Goal: Navigation & Orientation: Find specific page/section

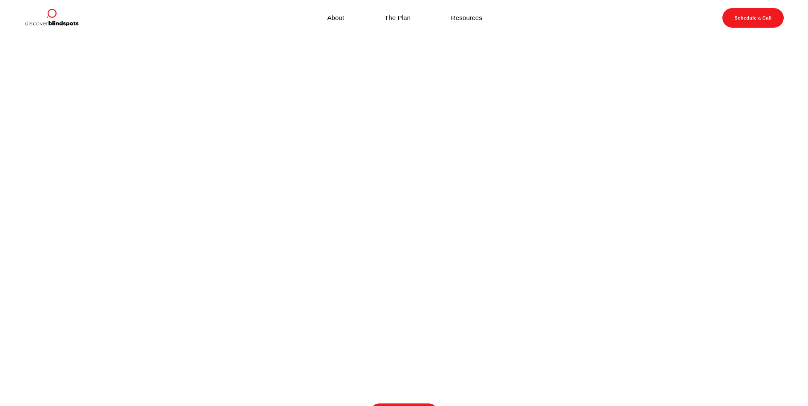
scroll to position [55, 0]
click at [400, 19] on link "The Plan" at bounding box center [398, 17] width 26 height 11
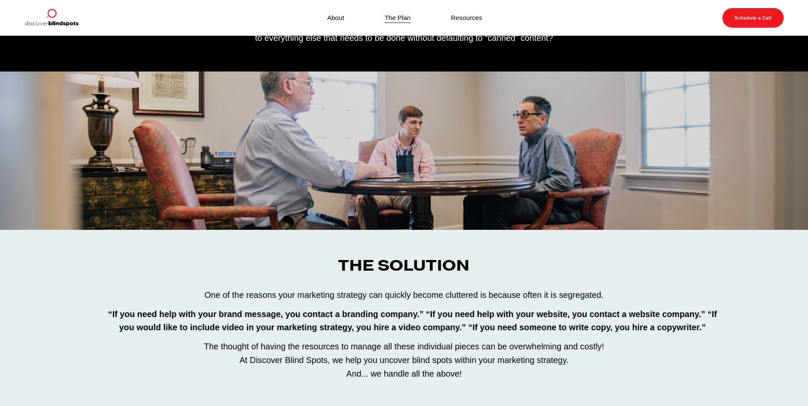
scroll to position [32, 0]
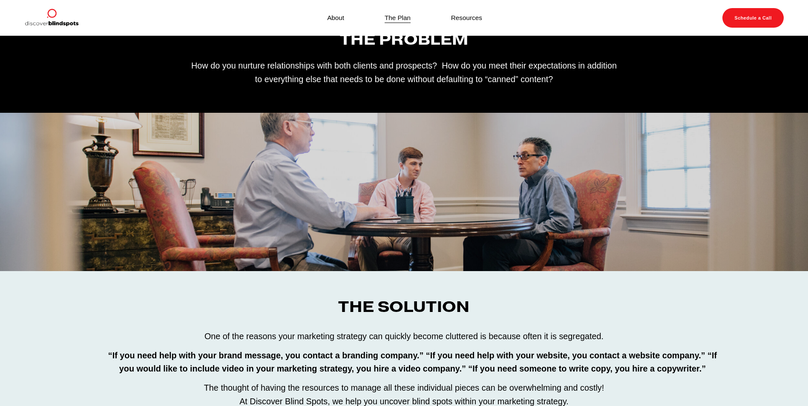
click at [477, 18] on link "Resources" at bounding box center [466, 17] width 31 height 11
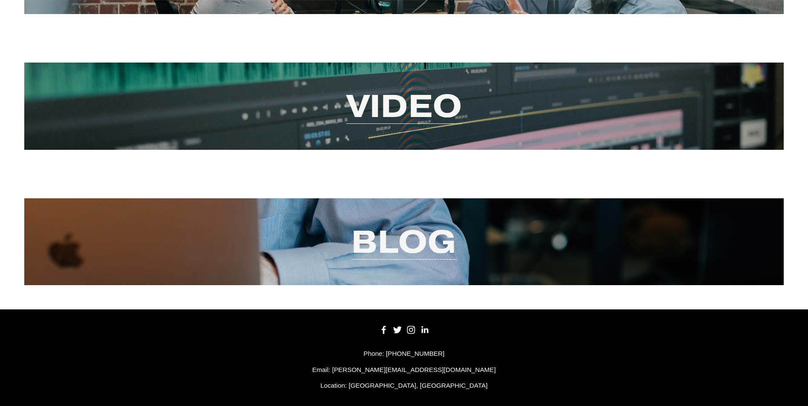
scroll to position [121, 0]
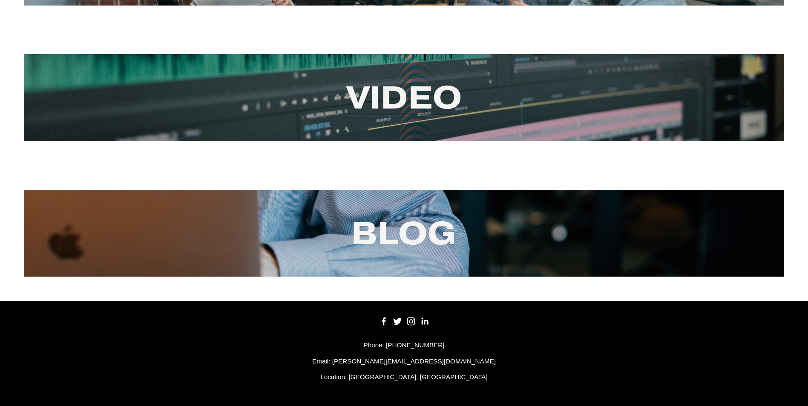
click at [391, 233] on link "Blog" at bounding box center [403, 233] width 105 height 41
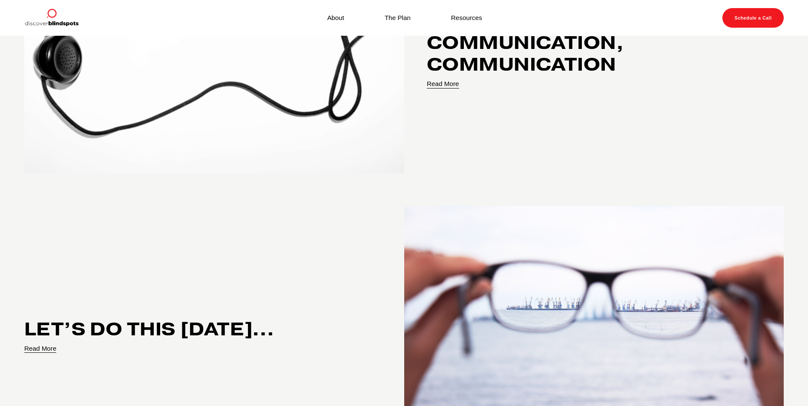
scroll to position [2646, 0]
